Goal: Check status: Check status

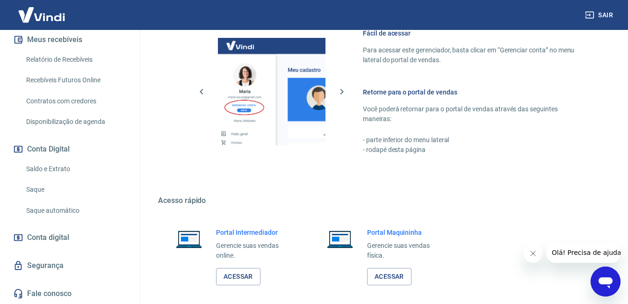
scroll to position [463, 0]
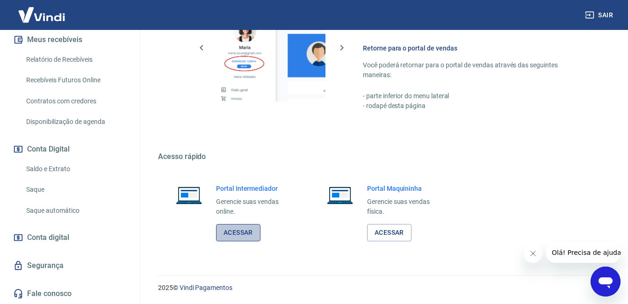
click at [246, 231] on link "Acessar" at bounding box center [238, 232] width 44 height 17
click at [379, 232] on link "Acessar" at bounding box center [389, 232] width 44 height 17
click at [233, 234] on link "Acessar" at bounding box center [238, 232] width 44 height 17
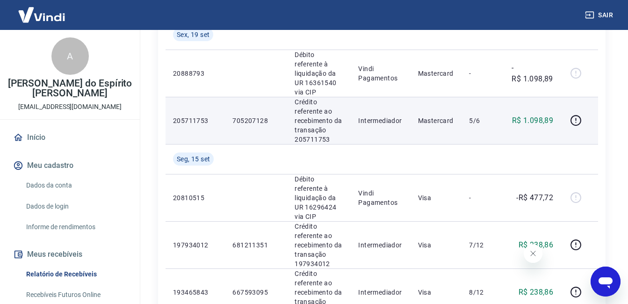
scroll to position [93, 0]
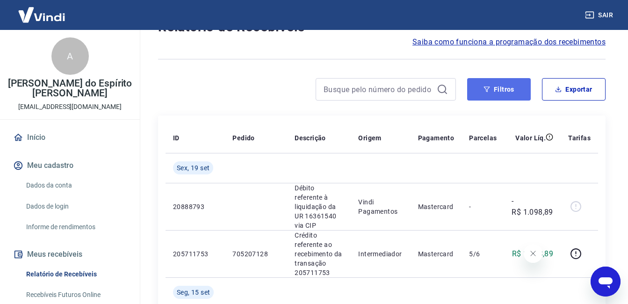
click at [486, 90] on icon "button" at bounding box center [487, 89] width 6 height 6
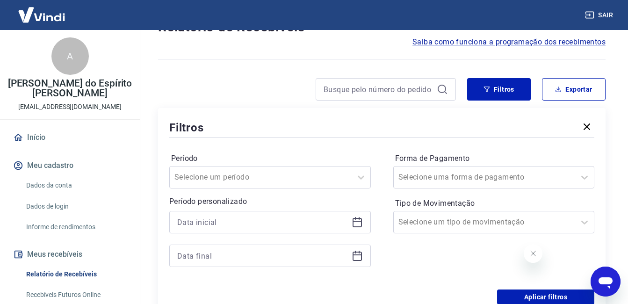
click at [350, 224] on div at bounding box center [269, 222] width 201 height 22
click at [353, 224] on icon at bounding box center [356, 221] width 11 height 11
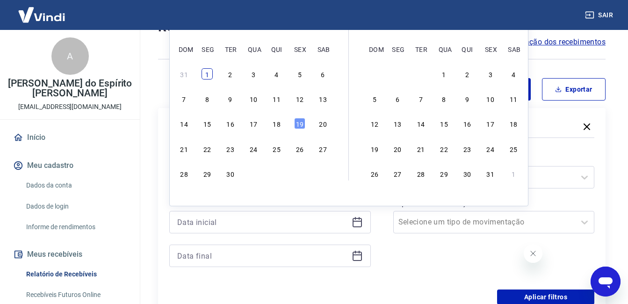
click at [208, 75] on div "1" at bounding box center [206, 73] width 11 height 11
click at [358, 255] on icon at bounding box center [356, 254] width 9 height 1
type input "01/09/2025"
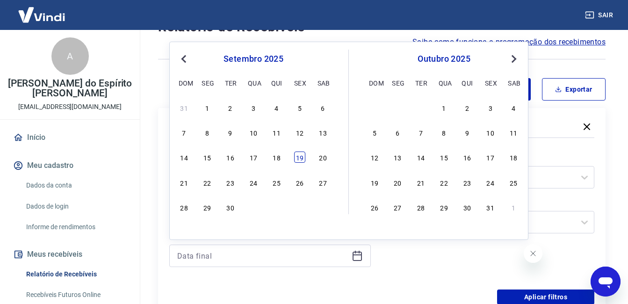
click at [297, 155] on div "19" at bounding box center [299, 156] width 11 height 11
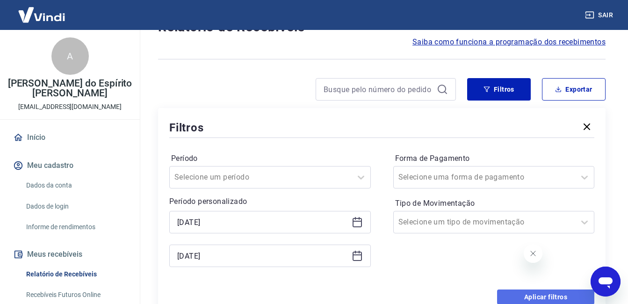
click at [524, 298] on button "Aplicar filtros" at bounding box center [545, 296] width 97 height 15
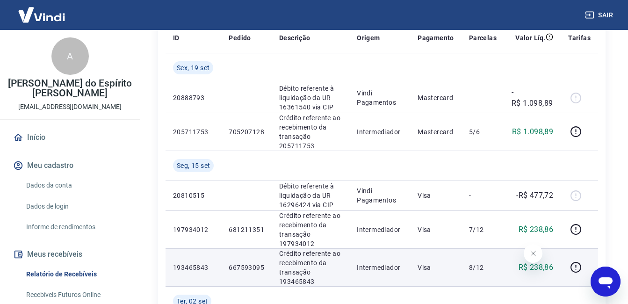
scroll to position [147, 0]
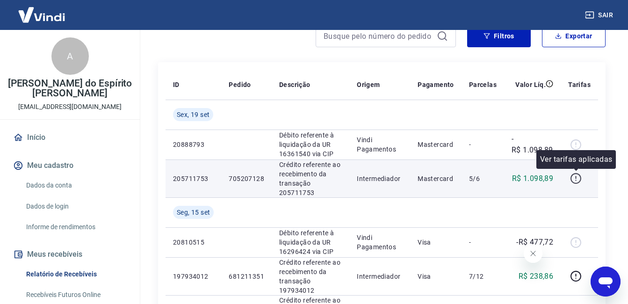
click at [576, 177] on icon "button" at bounding box center [575, 177] width 1 height 3
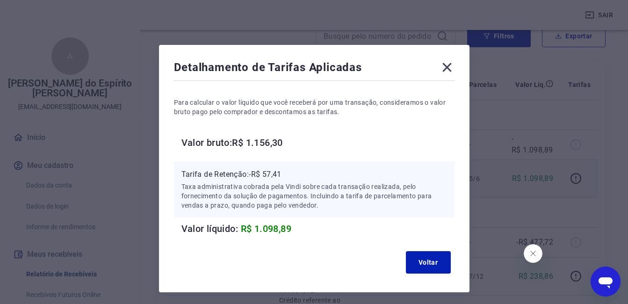
click at [446, 64] on icon at bounding box center [446, 67] width 15 height 15
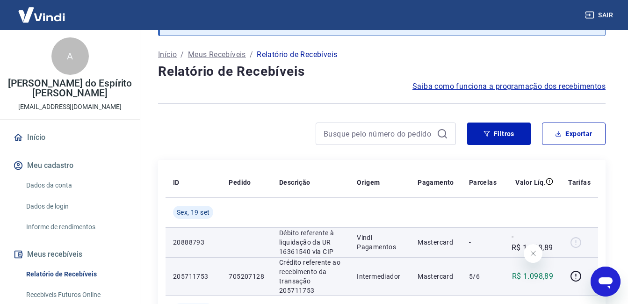
scroll to position [0, 0]
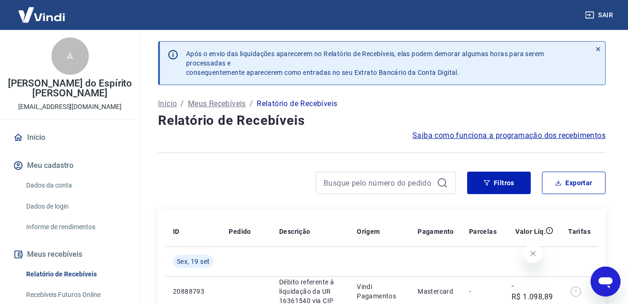
click at [592, 18] on icon "button" at bounding box center [589, 15] width 8 height 7
